Goal: Book appointment/travel/reservation

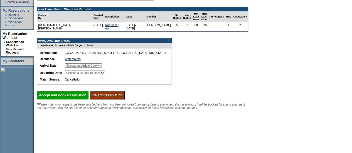
scroll to position [107, 0]
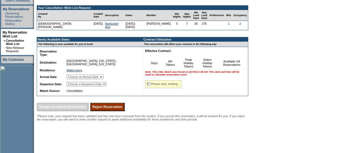
click at [101, 78] on select "Choose an Arrival Date [DATE] [DATE] [DATE] [DATE] [DATE] [DATE] [DATE]" at bounding box center [85, 77] width 37 height 4
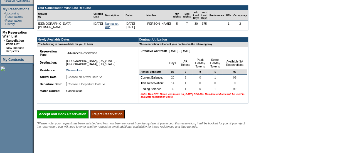
click at [73, 75] on select "Choose an Arrival Date [DATE] [DATE] [DATE] [DATE] [DATE] [DATE] [DATE]" at bounding box center [84, 77] width 37 height 4
click at [101, 79] on select "Choose an Arrival Date [DATE] [DATE] [DATE] [DATE] [DATE] [DATE] [DATE]" at bounding box center [84, 77] width 37 height 4
select select "[DATE]"
click at [73, 75] on select "Choose an Arrival Date [DATE] [DATE] [DATE] [DATE] [DATE] [DATE] [DATE]" at bounding box center [84, 77] width 37 height 4
click at [105, 80] on td "Choose an Arrival Date [DATE] [DATE] [DATE] [DATE] [DATE] [DATE] [DATE]" at bounding box center [99, 77] width 68 height 7
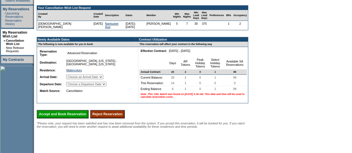
click at [105, 85] on select "Choose a Departure Date [DATE] [DATE] [DATE] [DATE] [DATE] [DATE] [DATE]" at bounding box center [86, 84] width 40 height 4
click at [102, 141] on td "Congratulations! Your Cancellation Wish List request has been matched. Note: Yo…" at bounding box center [142, 66] width 216 height 200
click at [97, 85] on select "Choose a Departure Date [DATE] [DATE] [DATE] [DATE] [DATE] [DATE] [DATE]" at bounding box center [86, 84] width 40 height 4
select select "[DATE]"
click at [73, 87] on select "Choose a Departure Date [DATE] [DATE] [DATE] [DATE] [DATE] [DATE] [DATE]" at bounding box center [86, 84] width 40 height 4
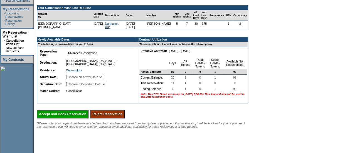
click at [84, 116] on input "Accept and Book Reservation" at bounding box center [63, 114] width 52 height 8
